Goal: Find specific page/section: Find specific page/section

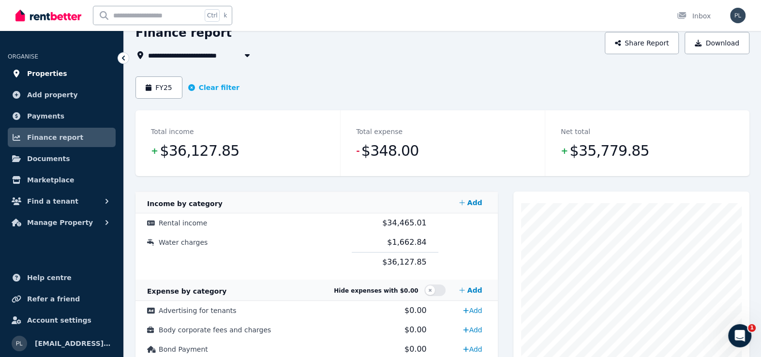
click at [58, 75] on span "Properties" at bounding box center [47, 74] width 40 height 12
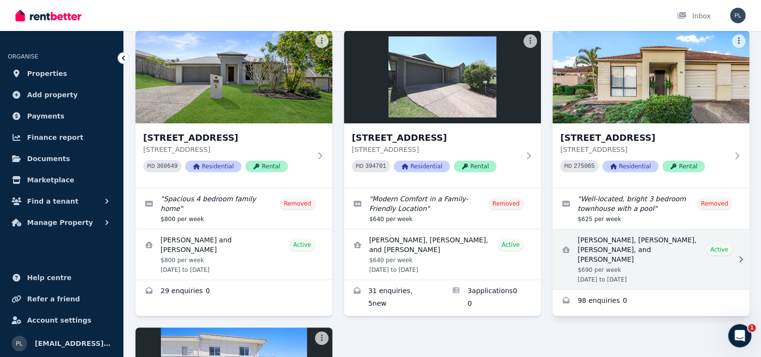
scroll to position [97, 0]
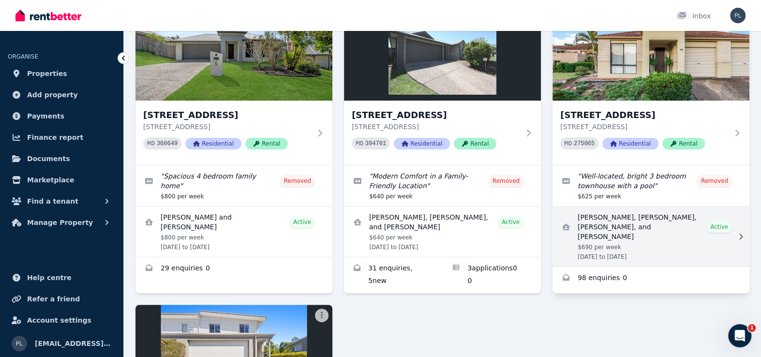
click at [640, 246] on link "View details for Darwin Cinco, Regine Tolentino, Justine Roy Angeles, and Angel…" at bounding box center [651, 237] width 197 height 60
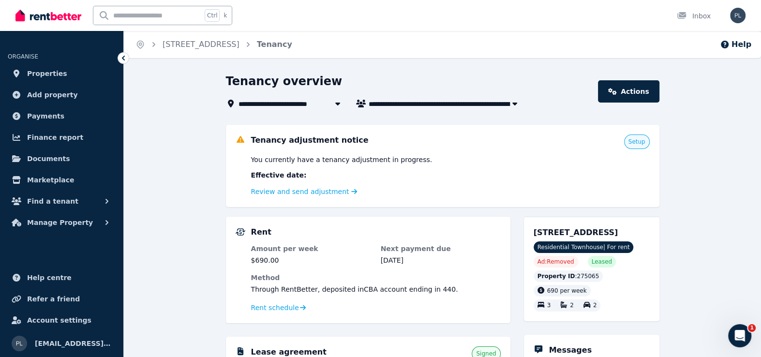
click at [398, 103] on span "[PERSON_NAME], [PERSON_NAME], [PERSON_NAME], and [PERSON_NAME]" at bounding box center [446, 104] width 155 height 12
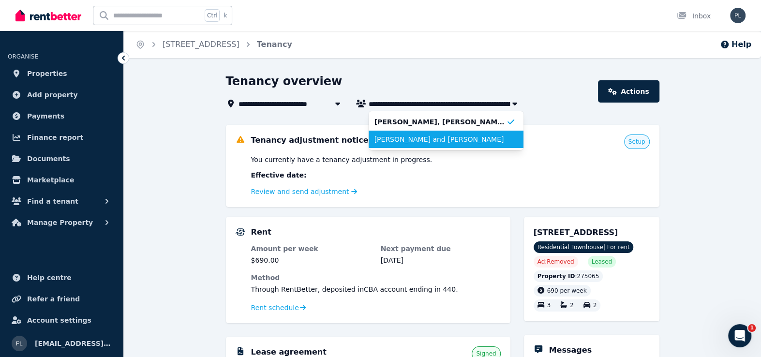
click at [409, 137] on span "[PERSON_NAME] and [PERSON_NAME]" at bounding box center [440, 140] width 132 height 10
type input "**********"
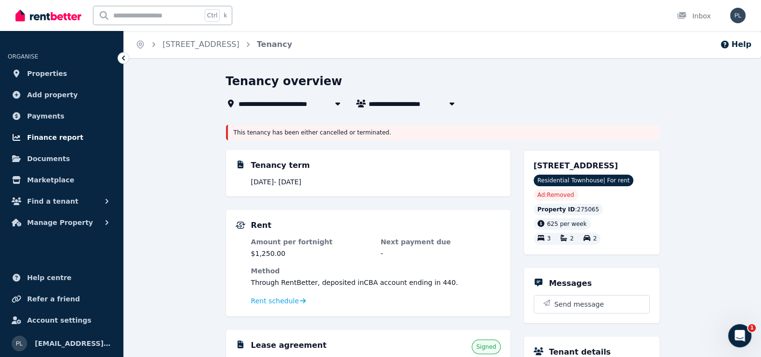
click at [50, 139] on span "Finance report" at bounding box center [55, 138] width 56 height 12
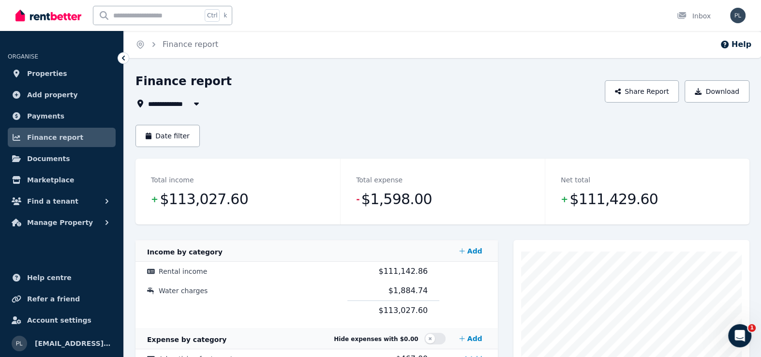
click at [189, 99] on button "button" at bounding box center [196, 104] width 17 height 12
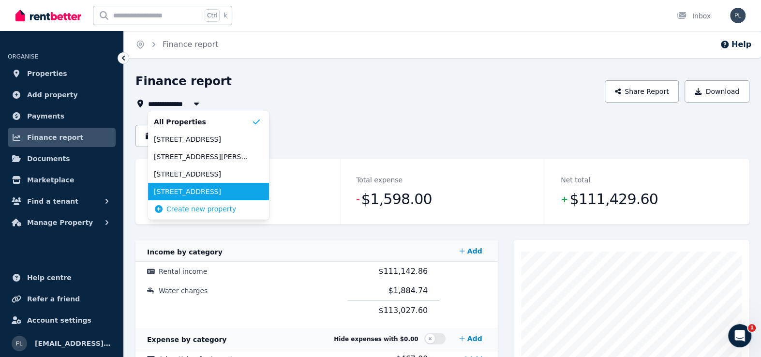
click at [194, 191] on span "[STREET_ADDRESS]" at bounding box center [203, 192] width 98 height 10
type input "**********"
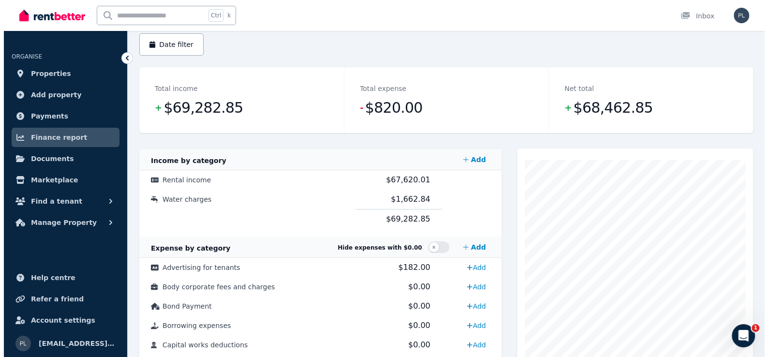
scroll to position [48, 0]
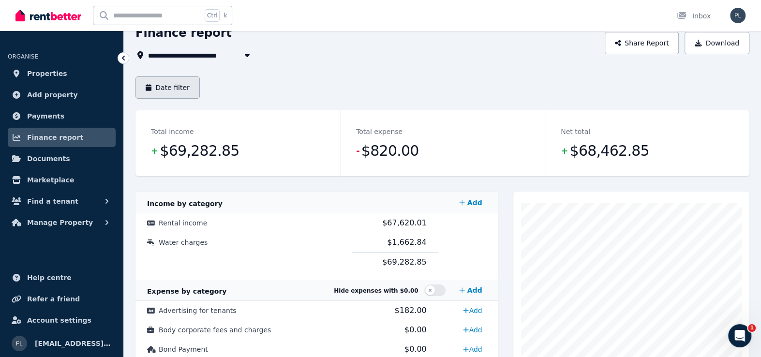
click at [182, 83] on button "Date filter" at bounding box center [167, 87] width 64 height 22
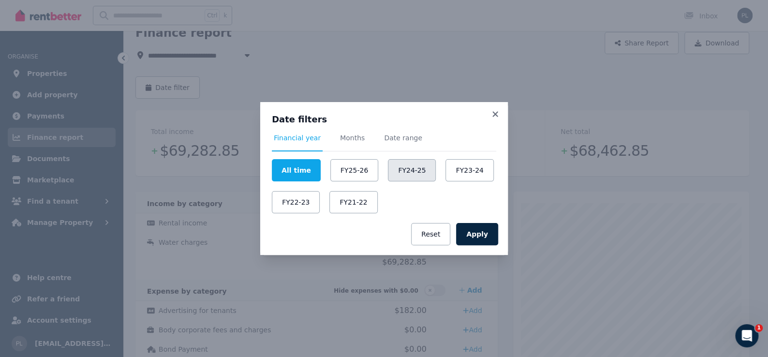
click at [399, 175] on button "FY24-25" at bounding box center [412, 170] width 48 height 22
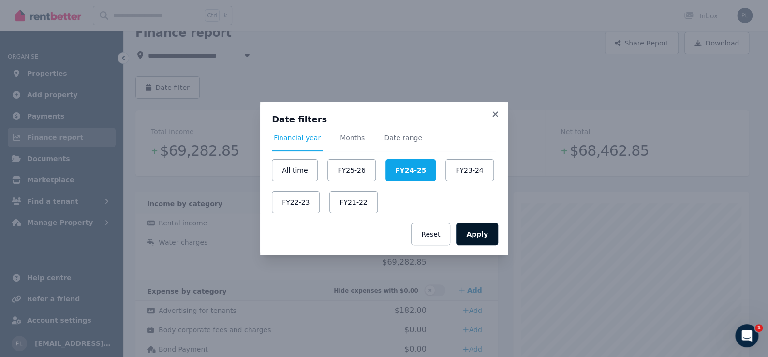
click at [488, 233] on button "Apply" at bounding box center [477, 234] width 42 height 22
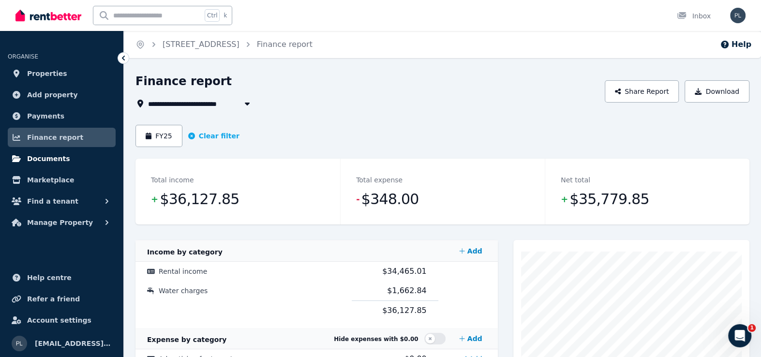
click at [38, 159] on span "Documents" at bounding box center [48, 159] width 43 height 12
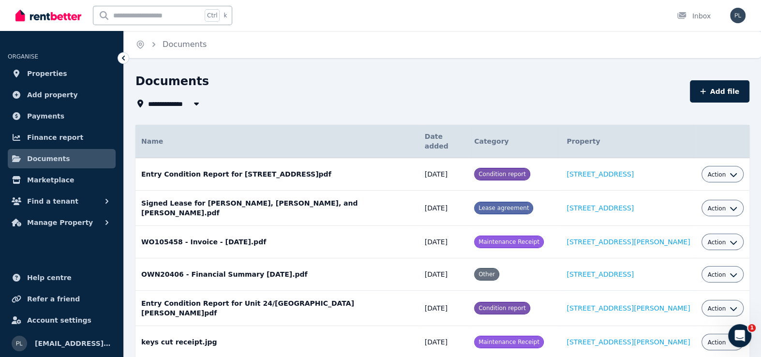
click at [169, 98] on span "All Properties" at bounding box center [179, 104] width 62 height 12
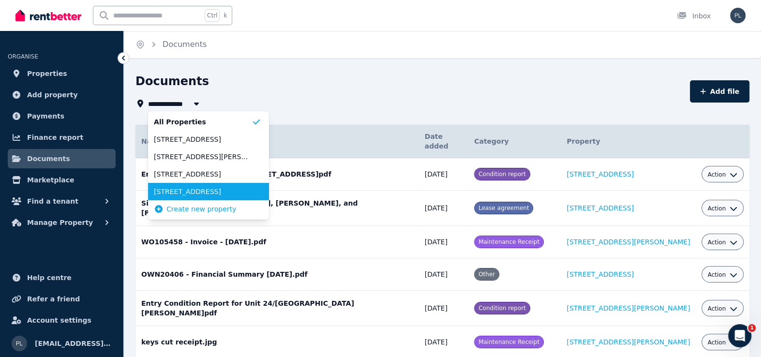
click at [187, 191] on span "[STREET_ADDRESS]" at bounding box center [203, 192] width 98 height 10
type input "**********"
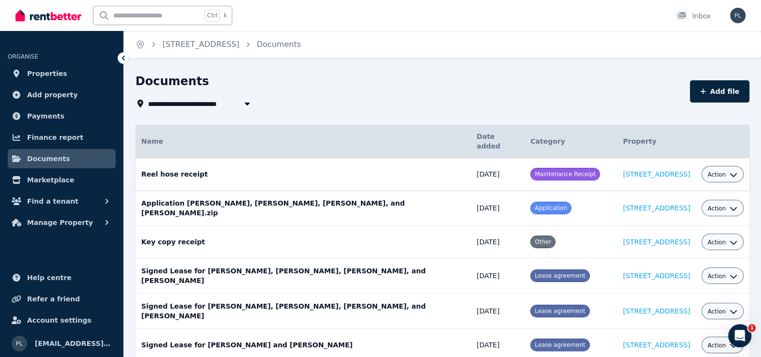
click at [709, 171] on span "Action" at bounding box center [716, 175] width 18 height 8
click at [682, 205] on link "View" at bounding box center [692, 213] width 93 height 17
click at [730, 236] on div "Action" at bounding box center [722, 242] width 30 height 12
click at [722, 239] on span "Action" at bounding box center [716, 243] width 18 height 8
click at [697, 273] on link "View" at bounding box center [692, 281] width 93 height 17
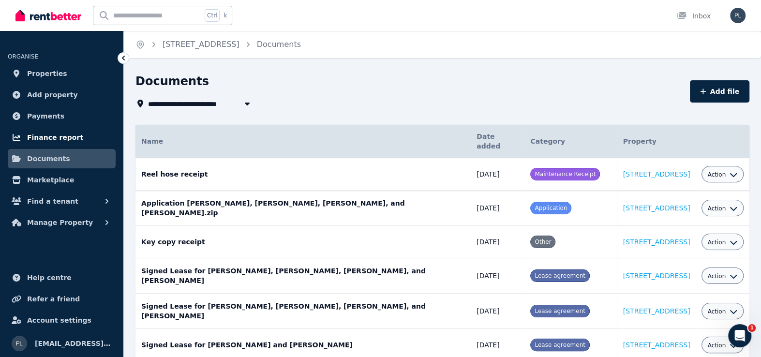
click at [55, 135] on span "Finance report" at bounding box center [55, 138] width 56 height 12
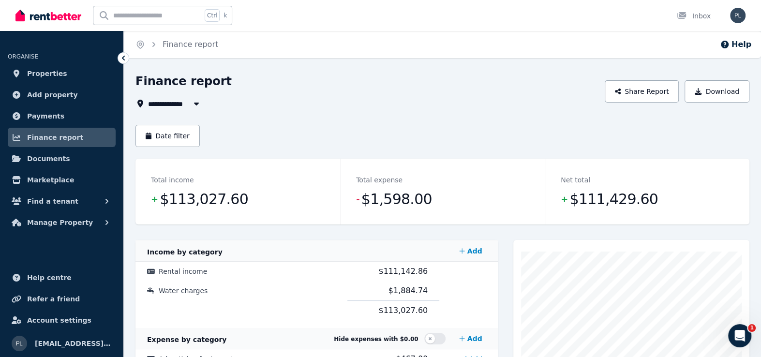
click at [198, 100] on icon "button" at bounding box center [197, 104] width 10 height 8
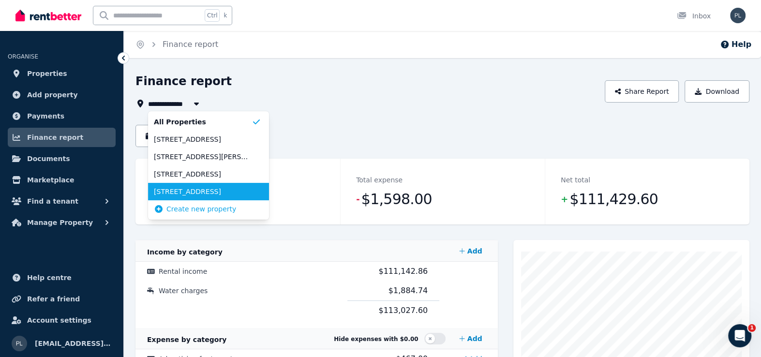
click at [188, 191] on span "[STREET_ADDRESS]" at bounding box center [203, 192] width 98 height 10
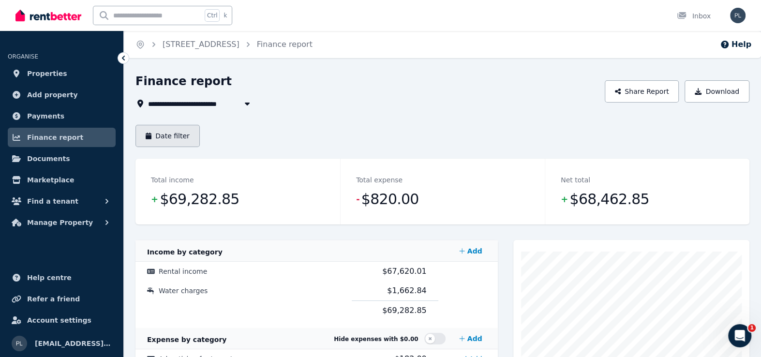
click at [177, 139] on button "Date filter" at bounding box center [167, 136] width 64 height 22
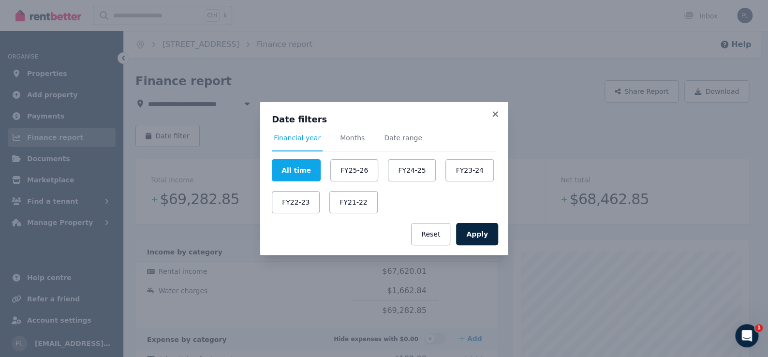
click at [320, 65] on div "Date filters Financial year Months Date range All time FY25-26 FY24-25 FY23-24 …" at bounding box center [384, 178] width 768 height 357
click at [405, 173] on button "FY24-25" at bounding box center [412, 170] width 48 height 22
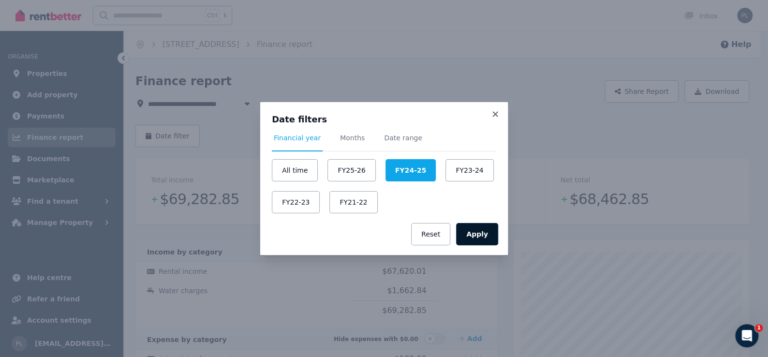
click at [475, 231] on button "Apply" at bounding box center [477, 234] width 42 height 22
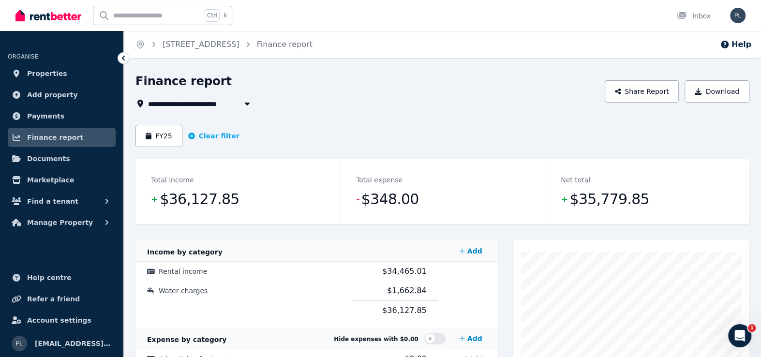
click at [221, 105] on span "[STREET_ADDRESS]" at bounding box center [190, 104] width 85 height 12
type input "**********"
click at [345, 138] on div "FY25 Clear filter" at bounding box center [442, 136] width 614 height 22
click at [159, 139] on button "FY25" at bounding box center [158, 136] width 47 height 22
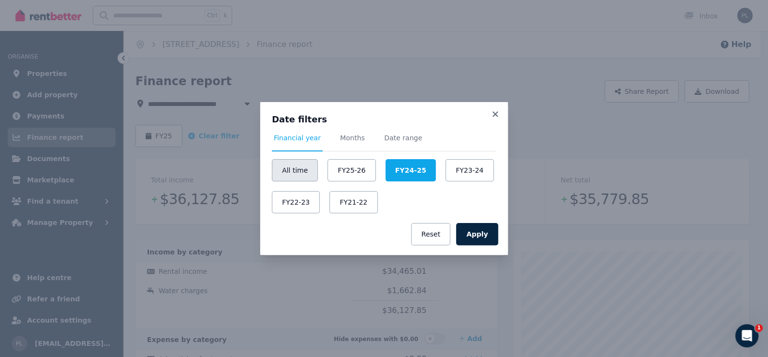
click at [293, 170] on button "All time" at bounding box center [295, 170] width 46 height 22
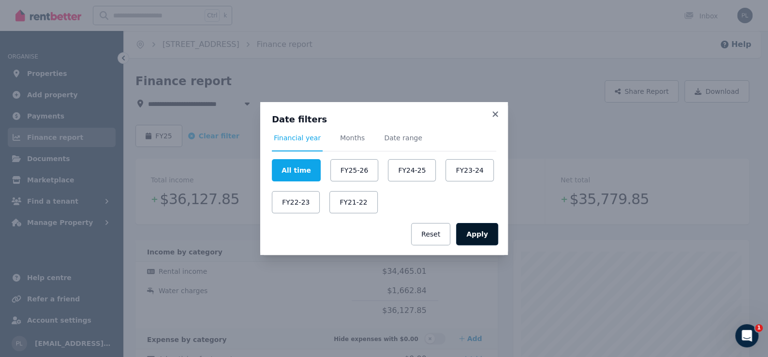
click at [471, 233] on button "Apply" at bounding box center [477, 234] width 42 height 22
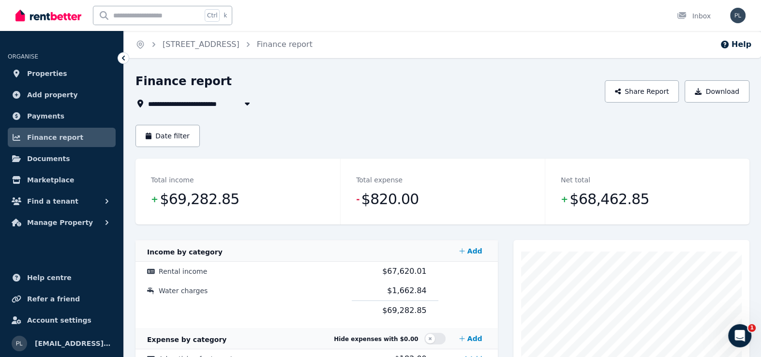
click at [221, 107] on span "[STREET_ADDRESS]" at bounding box center [190, 104] width 85 height 12
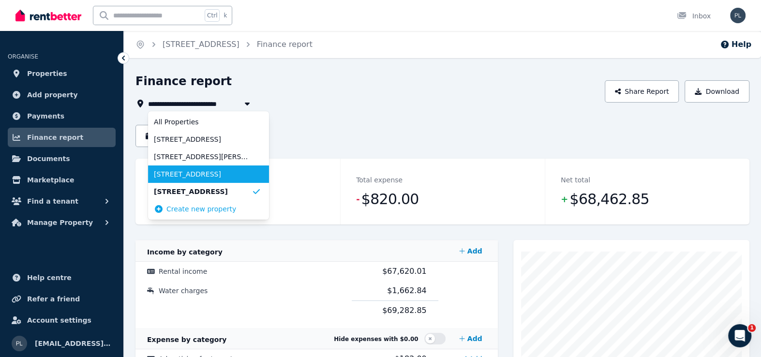
click at [225, 174] on span "[STREET_ADDRESS]" at bounding box center [203, 174] width 98 height 10
type input "**********"
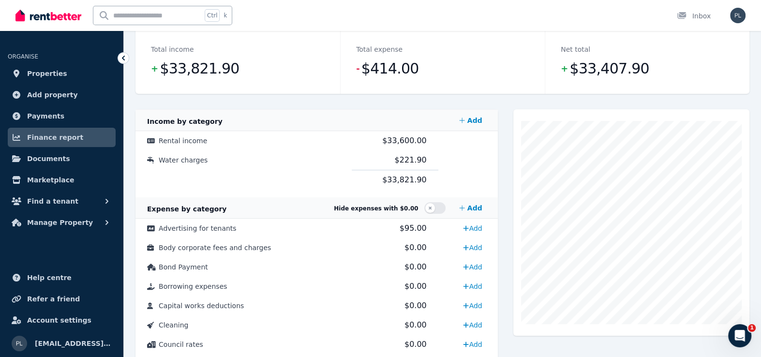
scroll to position [121, 0]
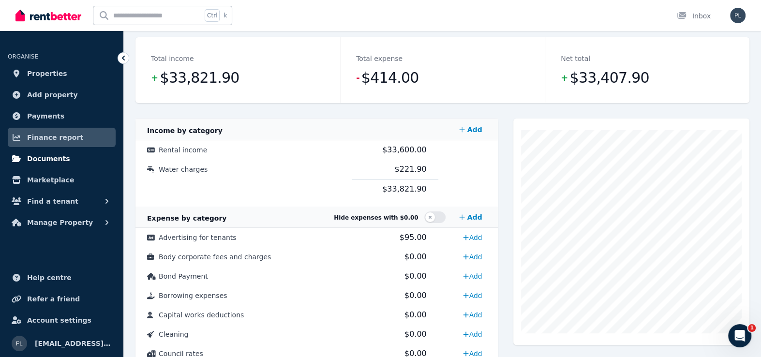
click at [47, 155] on span "Documents" at bounding box center [48, 159] width 43 height 12
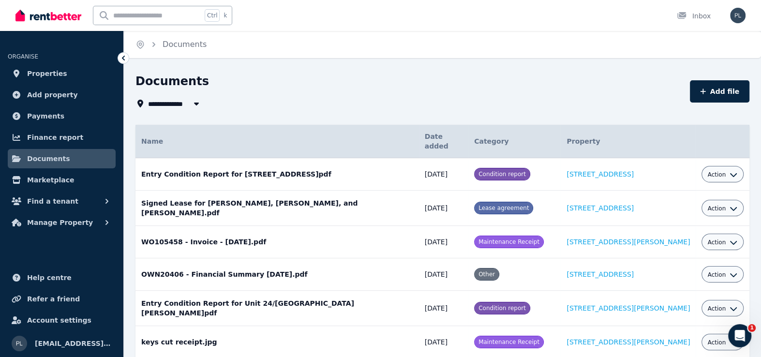
click at [151, 103] on span "All Properties" at bounding box center [179, 104] width 62 height 12
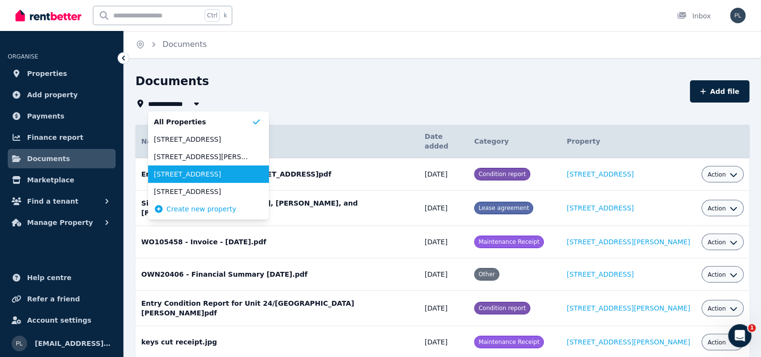
click at [171, 172] on span "[STREET_ADDRESS]" at bounding box center [203, 174] width 98 height 10
type input "**********"
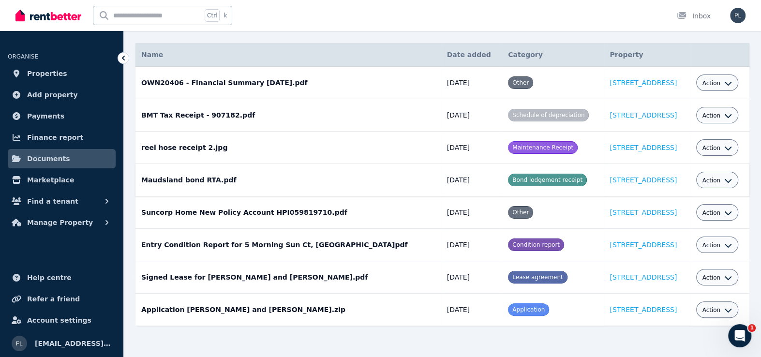
scroll to position [83, 0]
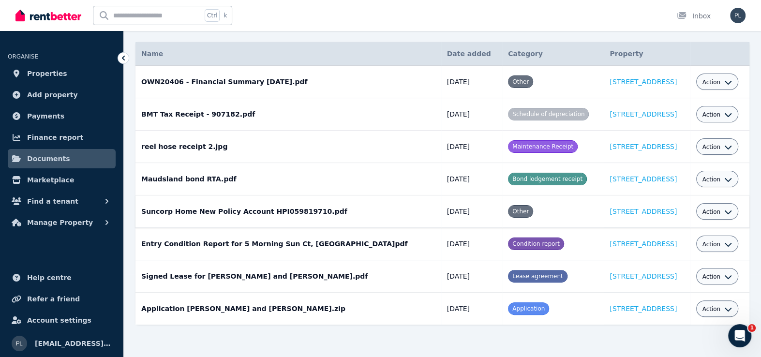
click at [702, 208] on span "Action" at bounding box center [711, 212] width 18 height 8
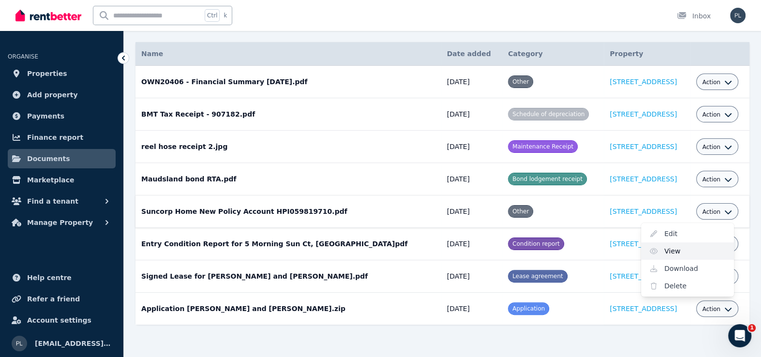
click at [679, 253] on link "View" at bounding box center [687, 250] width 93 height 17
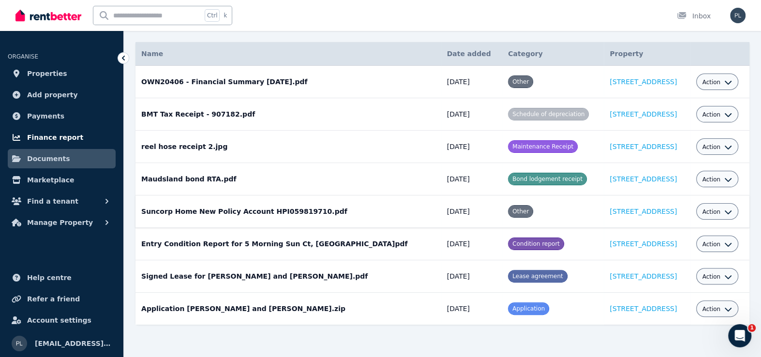
click at [47, 133] on span "Finance report" at bounding box center [55, 138] width 56 height 12
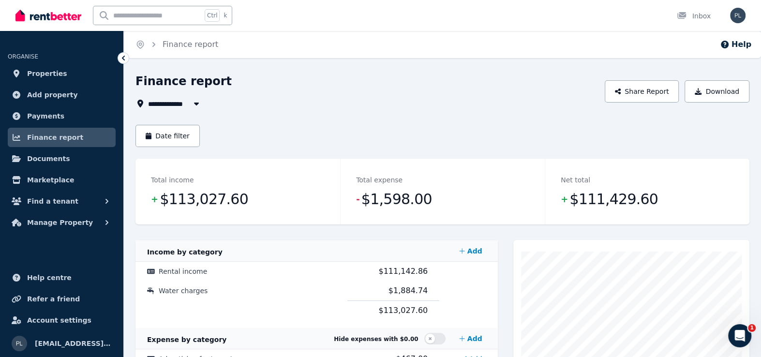
click at [181, 103] on span "All Properties" at bounding box center [179, 104] width 62 height 12
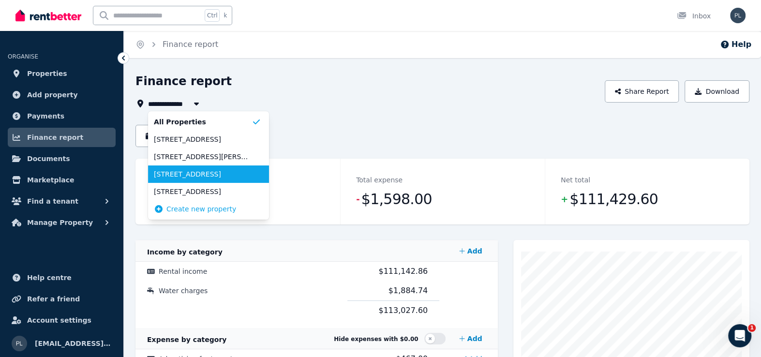
click at [173, 176] on span "[STREET_ADDRESS]" at bounding box center [203, 174] width 98 height 10
type input "**********"
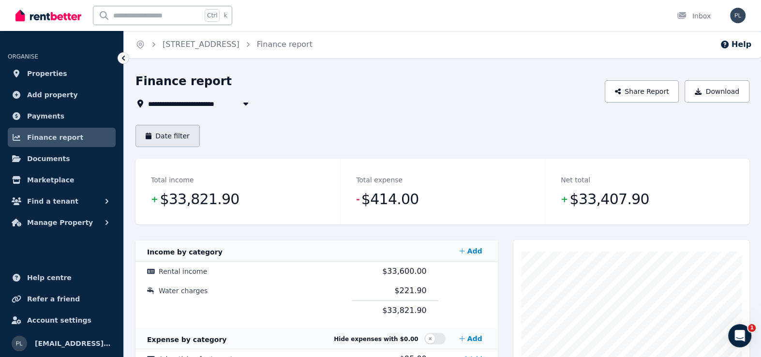
click at [180, 134] on button "Date filter" at bounding box center [167, 136] width 64 height 22
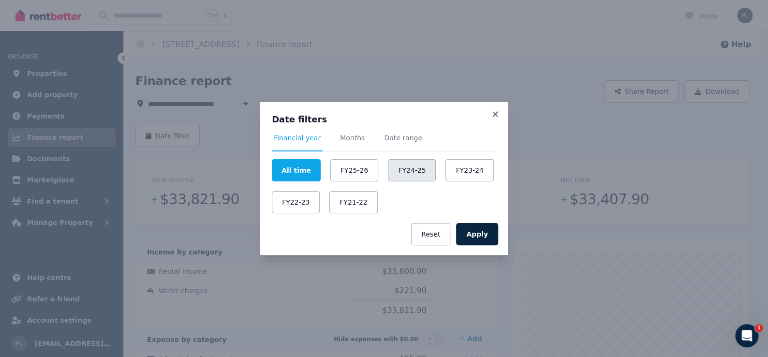
click at [400, 166] on button "FY24-25" at bounding box center [412, 170] width 48 height 22
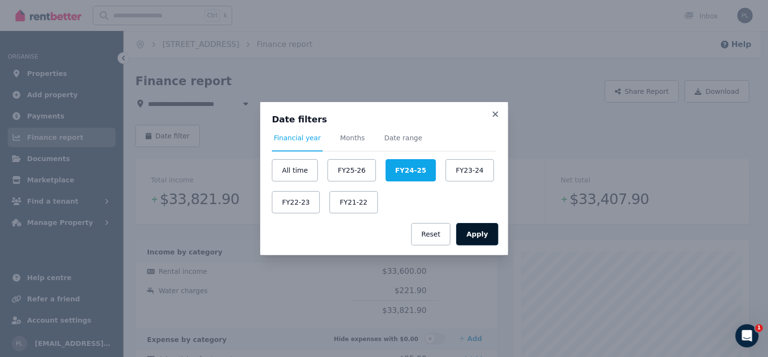
click at [480, 230] on button "Apply" at bounding box center [477, 234] width 42 height 22
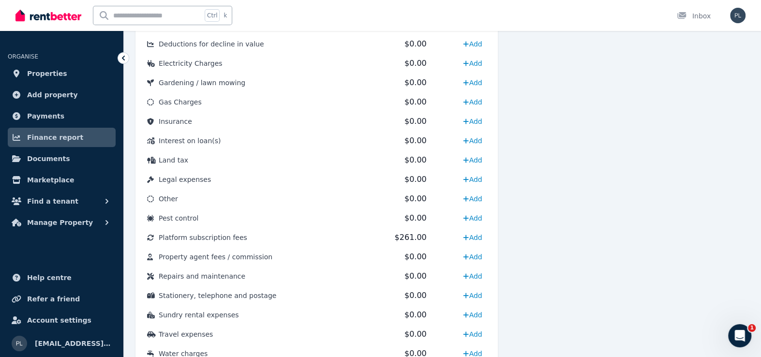
scroll to position [483, 0]
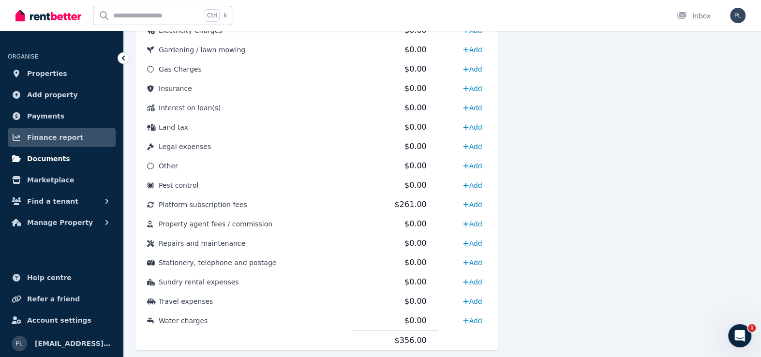
click at [45, 154] on span "Documents" at bounding box center [48, 159] width 43 height 12
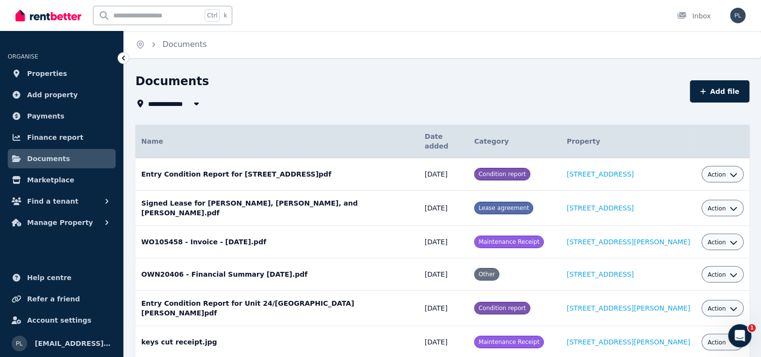
click at [186, 102] on span "All Properties" at bounding box center [179, 104] width 62 height 12
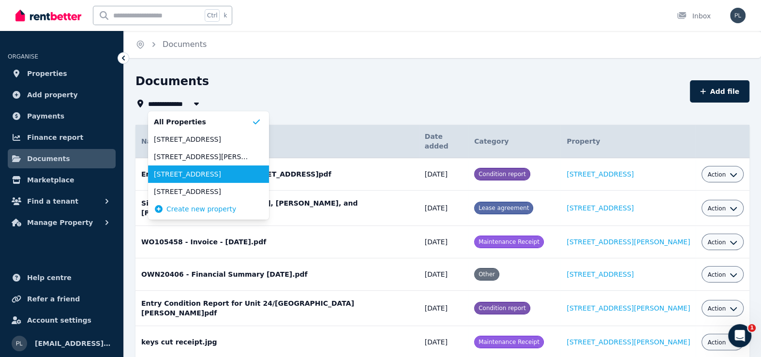
click at [173, 172] on span "[STREET_ADDRESS]" at bounding box center [203, 174] width 98 height 10
type input "**********"
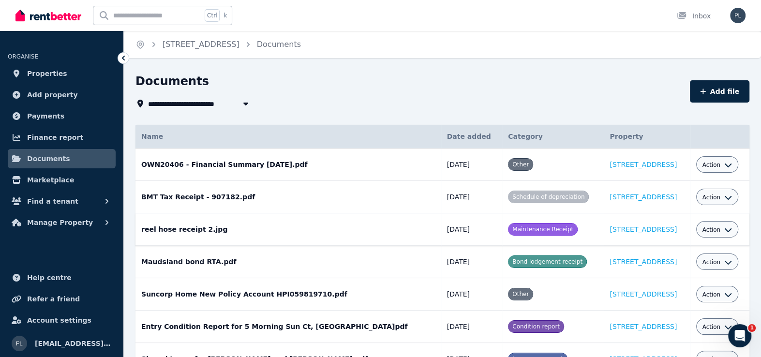
click at [704, 227] on span "Action" at bounding box center [711, 230] width 18 height 8
click at [693, 273] on link "View" at bounding box center [687, 268] width 93 height 17
